Goal: Transaction & Acquisition: Purchase product/service

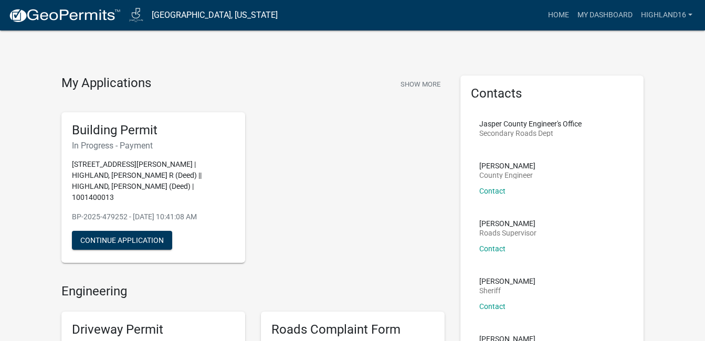
click at [320, 204] on div "Building Permit In Progress - Payment [STREET_ADDRESS][PERSON_NAME] | HIGHLAND,…" at bounding box center [253, 188] width 399 height 168
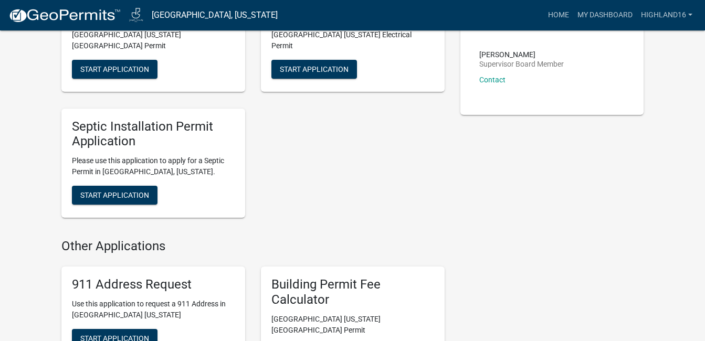
scroll to position [460, 0]
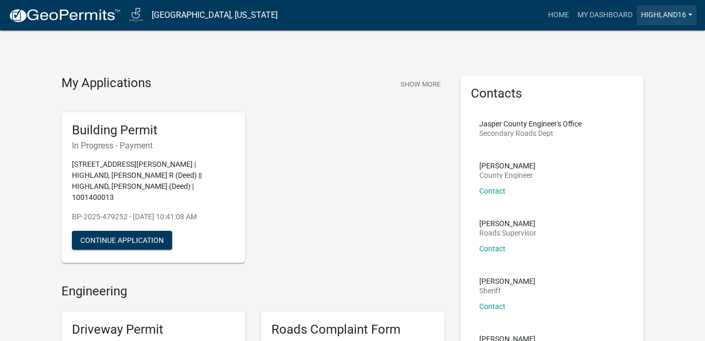
click at [662, 19] on link "Highland16" at bounding box center [667, 15] width 60 height 20
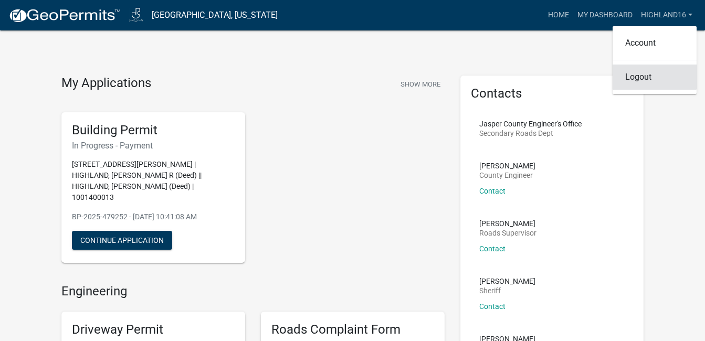
click at [646, 73] on link "Logout" at bounding box center [655, 77] width 84 height 25
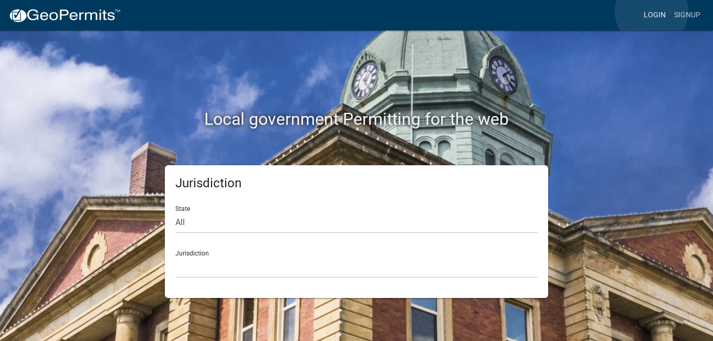
click at [652, 12] on link "Login" at bounding box center [655, 15] width 30 height 20
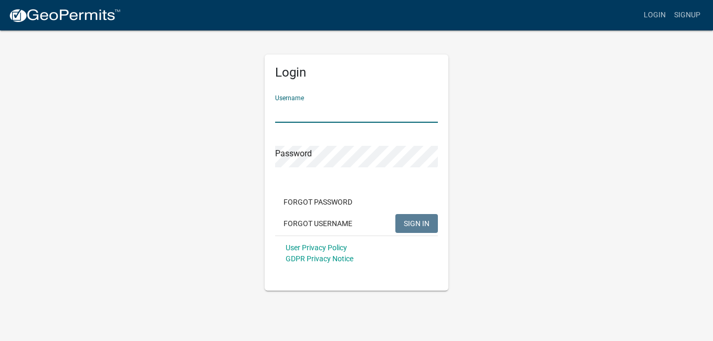
click at [332, 107] on input "Username" at bounding box center [356, 112] width 163 height 22
type input "Highland16"
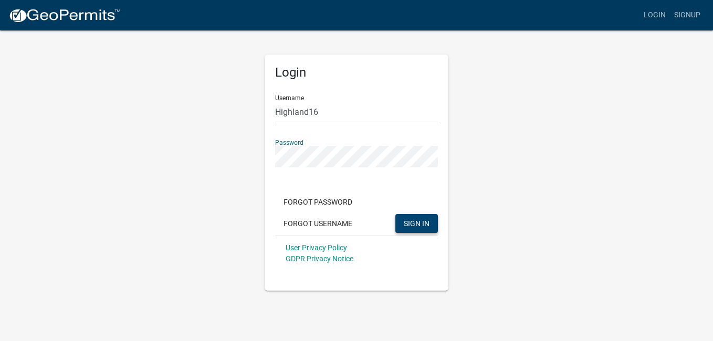
click at [413, 222] on span "SIGN IN" at bounding box center [417, 223] width 26 height 8
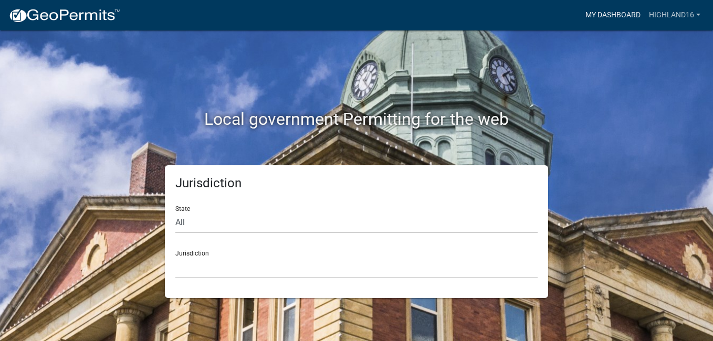
click at [613, 9] on link "My Dashboard" at bounding box center [613, 15] width 64 height 20
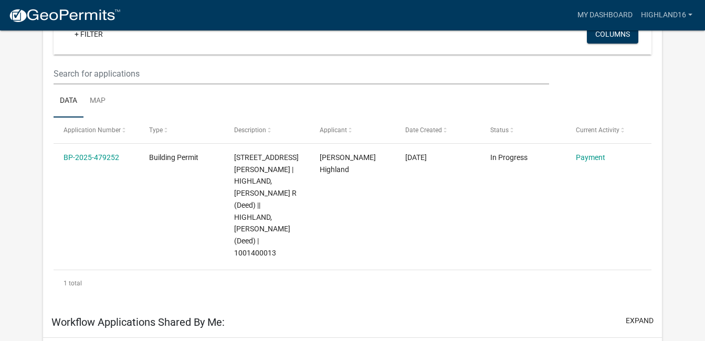
scroll to position [136, 0]
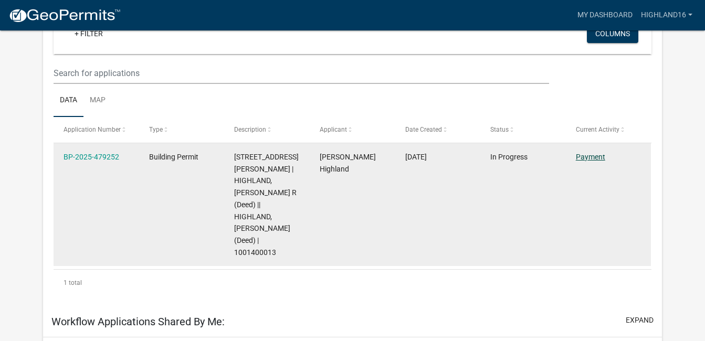
click at [589, 158] on link "Payment" at bounding box center [590, 157] width 29 height 8
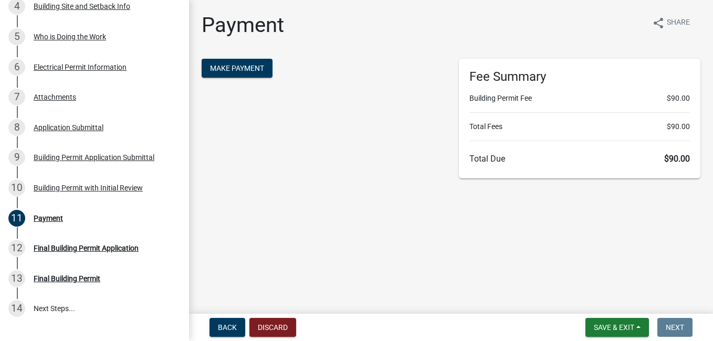
scroll to position [247, 0]
click at [131, 187] on div "Building Permit with Initial Review" at bounding box center [88, 188] width 109 height 7
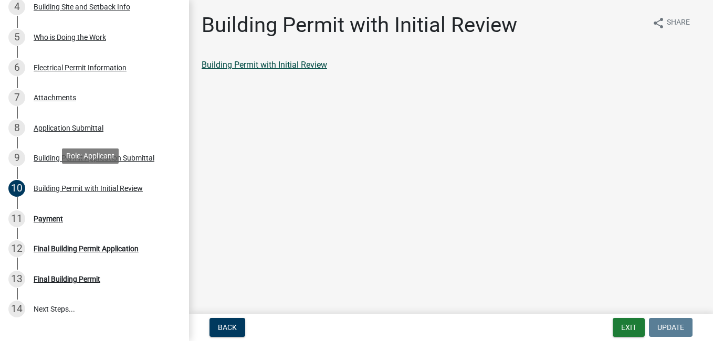
click at [308, 66] on link "Building Permit with Initial Review" at bounding box center [265, 65] width 126 height 10
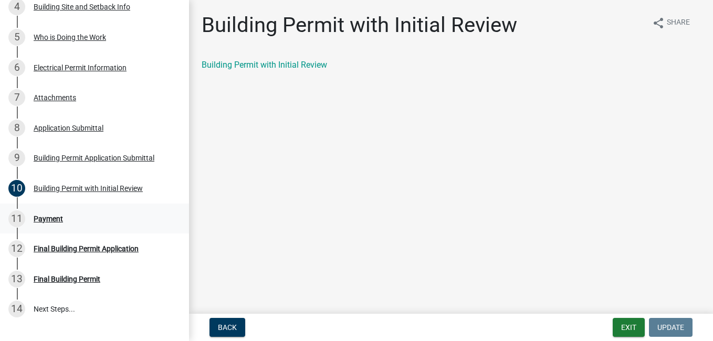
click at [54, 222] on div "11 Payment" at bounding box center [90, 219] width 164 height 17
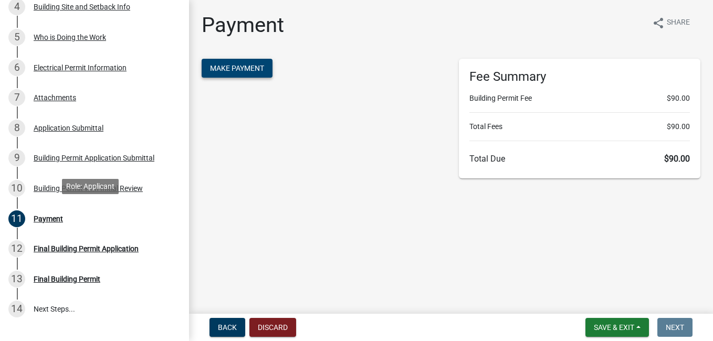
click at [252, 66] on span "Make Payment" at bounding box center [237, 68] width 54 height 8
